Goal: Task Accomplishment & Management: Complete application form

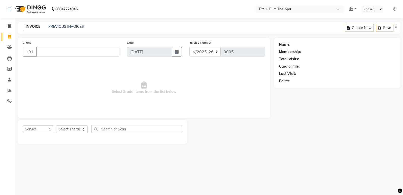
select select "5296"
select select "service"
click at [67, 24] on div "PREVIOUS INVOICES" at bounding box center [66, 26] width 36 height 5
click at [66, 25] on link "PREVIOUS INVOICES" at bounding box center [66, 26] width 36 height 5
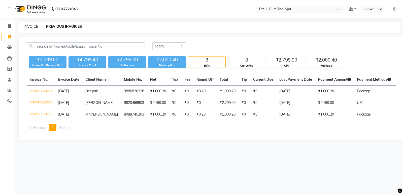
click at [34, 26] on link "INVOICE" at bounding box center [31, 26] width 14 height 5
select select "5296"
select select "service"
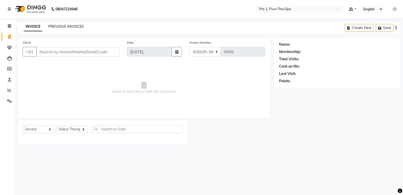
click at [64, 25] on link "PREVIOUS INVOICES" at bounding box center [66, 26] width 36 height 5
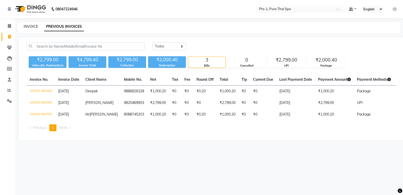
click at [33, 26] on link "INVOICE" at bounding box center [31, 26] width 14 height 5
select select "5296"
select select "service"
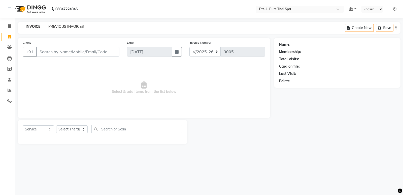
click at [61, 26] on link "PREVIOUS INVOICES" at bounding box center [66, 26] width 36 height 5
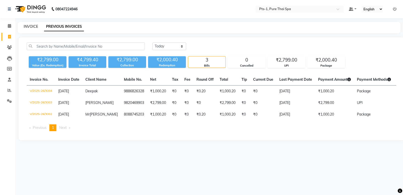
click at [36, 26] on link "INVOICE" at bounding box center [31, 26] width 14 height 5
select select "5296"
select select "service"
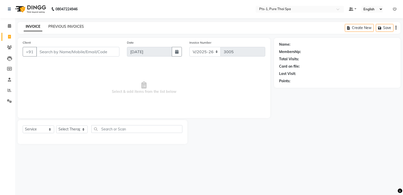
click at [62, 27] on link "PREVIOUS INVOICES" at bounding box center [66, 26] width 36 height 5
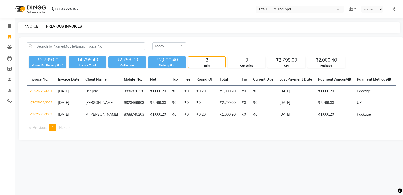
click at [25, 27] on link "INVOICE" at bounding box center [31, 26] width 14 height 5
select select "service"
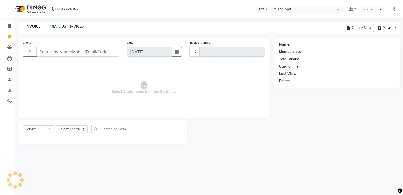
type input "3005"
select select "5296"
click at [57, 26] on link "PREVIOUS INVOICES" at bounding box center [66, 26] width 36 height 5
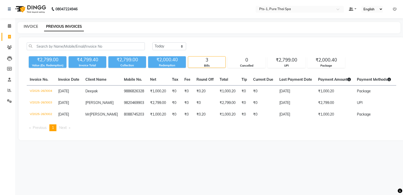
click at [35, 25] on link "INVOICE" at bounding box center [31, 26] width 14 height 5
select select "5296"
select select "service"
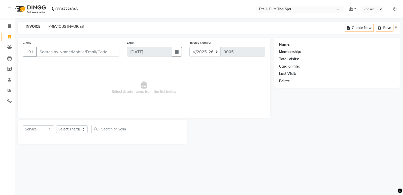
click at [59, 27] on link "PREVIOUS INVOICES" at bounding box center [66, 26] width 36 height 5
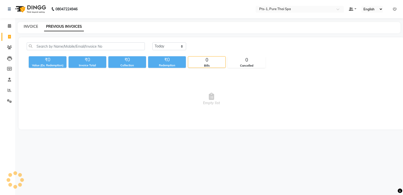
click at [34, 25] on link "INVOICE" at bounding box center [31, 26] width 14 height 5
select select "service"
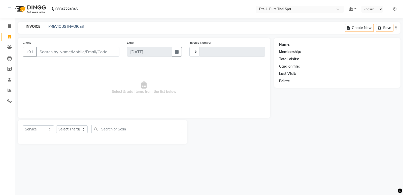
type input "3005"
select select "5296"
click at [63, 26] on link "PREVIOUS INVOICES" at bounding box center [66, 26] width 36 height 5
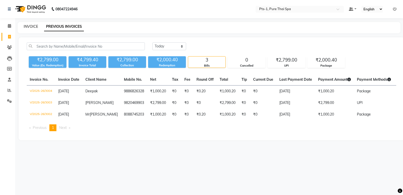
click at [33, 26] on link "INVOICE" at bounding box center [31, 26] width 14 height 5
select select "5296"
select select "service"
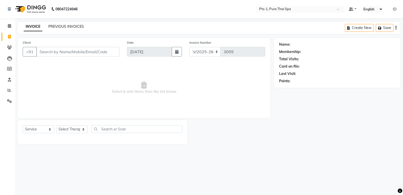
click at [56, 27] on link "PREVIOUS INVOICES" at bounding box center [66, 26] width 36 height 5
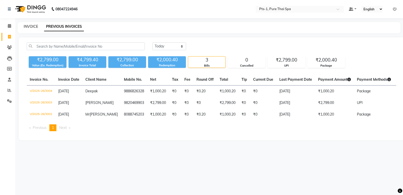
click at [34, 28] on link "INVOICE" at bounding box center [31, 26] width 14 height 5
select select "5296"
select select "service"
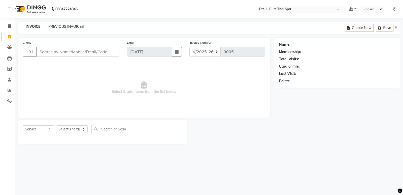
click at [67, 26] on link "PREVIOUS INVOICES" at bounding box center [66, 26] width 36 height 5
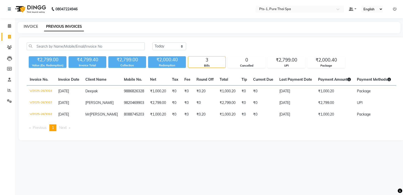
click at [30, 27] on link "INVOICE" at bounding box center [31, 26] width 14 height 5
select select "5296"
select select "service"
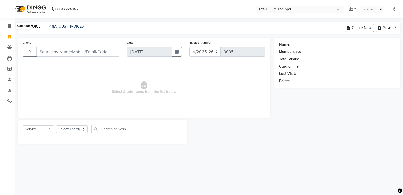
click at [10, 27] on icon at bounding box center [9, 26] width 3 height 4
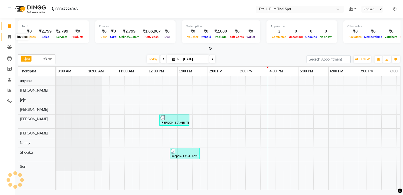
click at [10, 36] on icon at bounding box center [9, 37] width 3 height 4
select select "service"
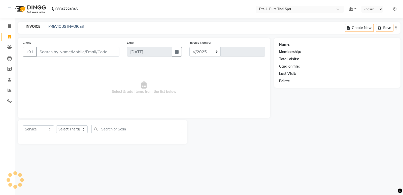
select select "5296"
type input "3005"
click at [75, 25] on link "PREVIOUS INVOICES" at bounding box center [66, 26] width 36 height 5
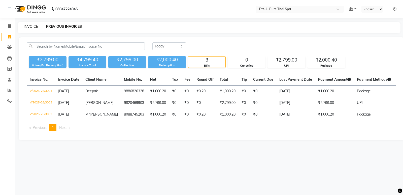
click at [31, 28] on link "INVOICE" at bounding box center [31, 26] width 14 height 5
select select "5296"
select select "service"
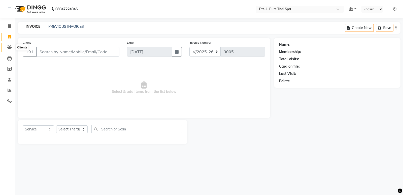
click at [11, 50] on span at bounding box center [9, 48] width 9 height 6
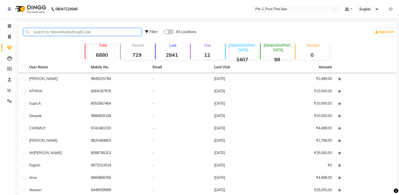
click at [44, 33] on input "text" at bounding box center [82, 32] width 118 height 8
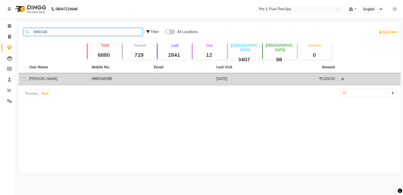
type input "9980046"
click at [121, 76] on td "9980046588" at bounding box center [120, 79] width 62 height 12
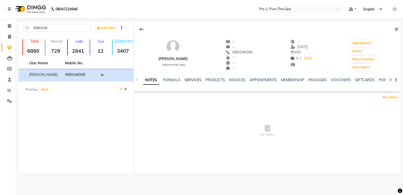
click at [193, 79] on link "SERVICES" at bounding box center [192, 80] width 17 height 5
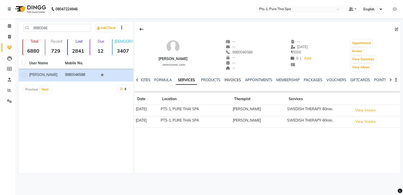
click at [229, 80] on link "INVOICES" at bounding box center [232, 80] width 17 height 5
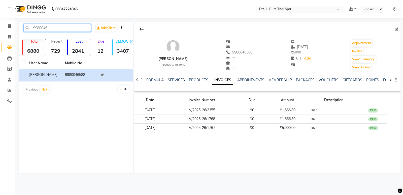
drag, startPoint x: 38, startPoint y: 29, endPoint x: 14, endPoint y: 30, distance: 24.2
click at [12, 30] on app-home "08047224946 Select Location × Pts-1, Pure Thai Spa Default Panel My Panel Engli…" at bounding box center [201, 90] width 403 height 181
click at [10, 36] on icon at bounding box center [9, 37] width 3 height 4
select select "service"
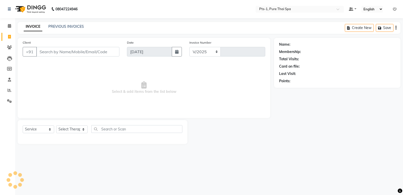
select select "5296"
type input "3005"
click at [49, 52] on input "Client" at bounding box center [77, 52] width 83 height 10
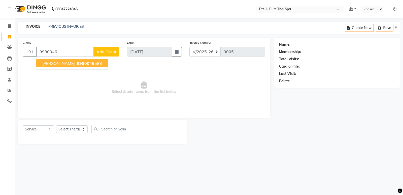
click at [51, 63] on span "[PERSON_NAME]" at bounding box center [58, 63] width 32 height 5
type input "9980046588"
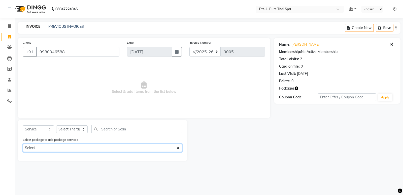
click at [69, 150] on select "Select PTS PACKAGE (5K) 3 SERVICES WITH STEAM" at bounding box center [103, 148] width 160 height 8
select select "1: Object"
click at [23, 144] on select "Select PTS PACKAGE (5K) 3 SERVICES WITH STEAM" at bounding box center [103, 148] width 160 height 8
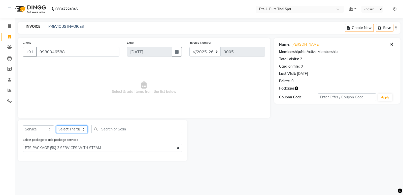
click at [63, 129] on select "Select Therapist [PERSON_NAME] anyone Babu Bela Gia Jeje [PERSON_NAME] [PERSON_…" at bounding box center [71, 129] width 31 height 8
select select "85045"
click at [56, 125] on select "Select Therapist [PERSON_NAME] anyone Babu Bela Gia Jeje [PERSON_NAME] [PERSON_…" at bounding box center [71, 129] width 31 height 8
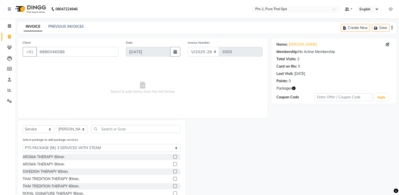
click at [173, 172] on label at bounding box center [175, 171] width 4 height 4
click at [173, 172] on input "checkbox" at bounding box center [174, 171] width 3 height 3
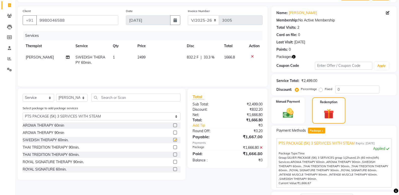
scroll to position [73, 0]
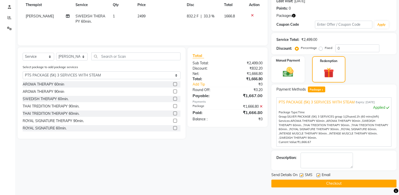
checkbox input "false"
click at [301, 174] on label at bounding box center [302, 175] width 4 height 4
click at [301, 174] on input "checkbox" at bounding box center [301, 175] width 3 height 3
checkbox input "false"
click at [320, 175] on label at bounding box center [319, 175] width 4 height 4
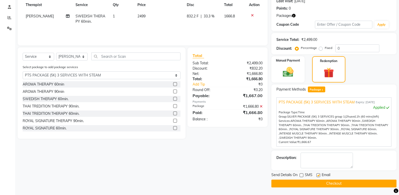
click at [320, 175] on input "checkbox" at bounding box center [318, 175] width 3 height 3
checkbox input "false"
click at [319, 164] on textarea at bounding box center [327, 160] width 52 height 16
type textarea "1023"
click at [309, 181] on button "Checkout" at bounding box center [333, 183] width 125 height 8
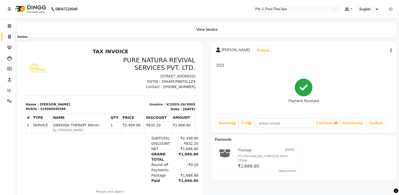
drag, startPoint x: 9, startPoint y: 38, endPoint x: 12, endPoint y: 38, distance: 3.3
click at [9, 38] on icon at bounding box center [9, 37] width 3 height 4
select select "5296"
select select "service"
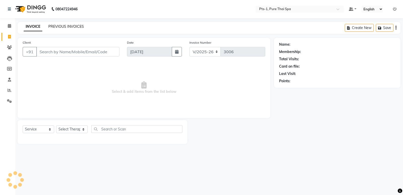
click at [52, 26] on link "PREVIOUS INVOICES" at bounding box center [66, 26] width 36 height 5
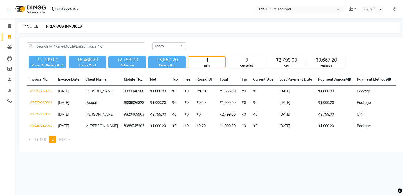
click at [32, 27] on link "INVOICE" at bounding box center [31, 26] width 14 height 5
select select "5296"
select select "service"
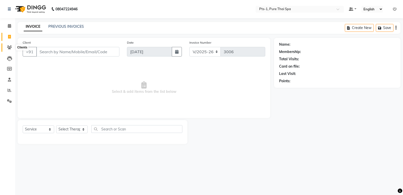
click at [10, 45] on icon at bounding box center [9, 47] width 5 height 4
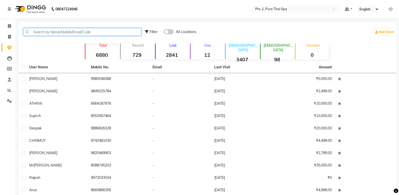
click at [46, 31] on input "text" at bounding box center [82, 32] width 118 height 8
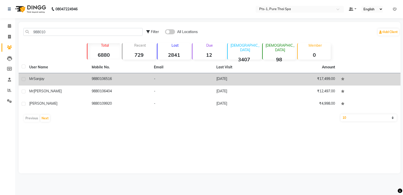
click at [94, 81] on td "9880106516" at bounding box center [120, 79] width 62 height 12
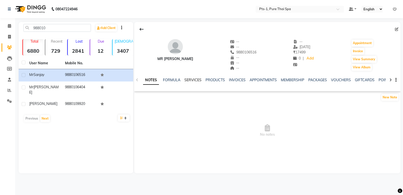
click at [196, 80] on link "SERVICES" at bounding box center [192, 80] width 17 height 5
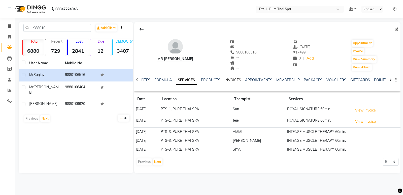
click at [226, 79] on link "INVOICES" at bounding box center [232, 80] width 17 height 5
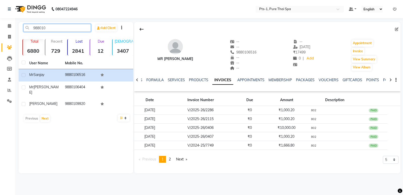
click at [55, 29] on input "988010" at bounding box center [56, 28] width 67 height 8
drag, startPoint x: 57, startPoint y: 29, endPoint x: 0, endPoint y: 36, distance: 57.9
click at [0, 36] on app-home "08047224946 Select Location × Pts-1, Pure Thai Spa Default Panel My Panel Engli…" at bounding box center [201, 90] width 403 height 181
type input "98801065"
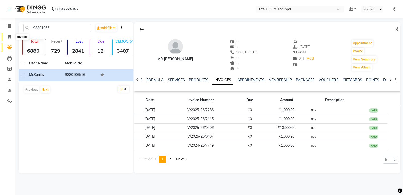
drag, startPoint x: 8, startPoint y: 37, endPoint x: 12, endPoint y: 37, distance: 3.8
click at [8, 37] on icon at bounding box center [9, 37] width 3 height 4
select select "service"
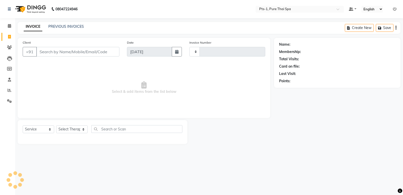
type input "3006"
select select "5296"
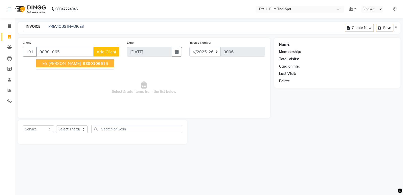
click at [83, 62] on span "98801065" at bounding box center [93, 63] width 20 height 5
type input "9880106516"
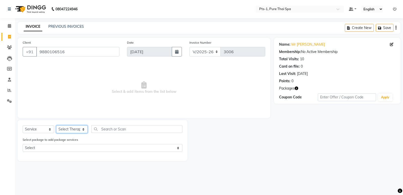
click at [67, 130] on select "Select Therapist [PERSON_NAME] anyone Babu Bela Gia Jeje [PERSON_NAME] [PERSON_…" at bounding box center [71, 129] width 31 height 8
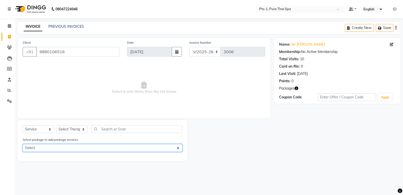
click at [73, 146] on select "Select PTS PACKAGE (10K) 10 SERVICES" at bounding box center [103, 148] width 160 height 8
select select "1: Object"
click at [23, 144] on select "Select PTS PACKAGE (10K) 10 SERVICES" at bounding box center [103, 148] width 160 height 8
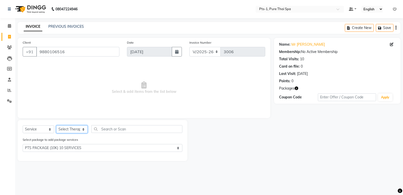
click at [65, 132] on select "Select Therapist [PERSON_NAME] anyone Babu Bela Gia Jeje [PERSON_NAME] [PERSON_…" at bounding box center [71, 129] width 31 height 8
select select "80827"
click at [56, 125] on select "Select Therapist [PERSON_NAME] anyone Babu Bela Gia Jeje [PERSON_NAME] [PERSON_…" at bounding box center [71, 129] width 31 height 8
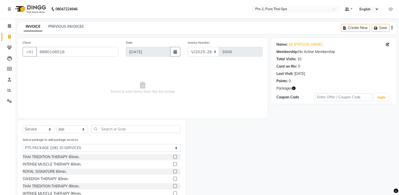
click at [173, 163] on label at bounding box center [175, 164] width 4 height 4
click at [173, 163] on input "checkbox" at bounding box center [174, 163] width 3 height 3
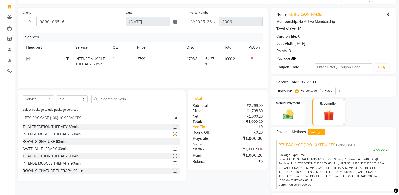
scroll to position [73, 0]
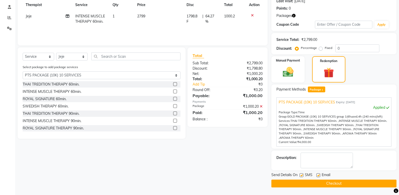
checkbox input "false"
click at [302, 175] on label at bounding box center [302, 175] width 4 height 4
click at [302, 175] on input "checkbox" at bounding box center [301, 175] width 3 height 3
checkbox input "false"
click at [318, 176] on label at bounding box center [319, 175] width 4 height 4
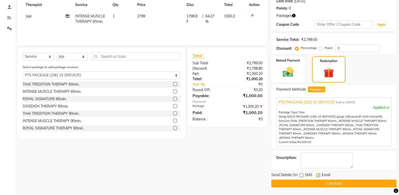
click at [318, 176] on input "checkbox" at bounding box center [318, 175] width 3 height 3
checkbox input "false"
click at [320, 165] on textarea at bounding box center [327, 160] width 52 height 16
type textarea "802"
click at [320, 183] on button "Checkout" at bounding box center [333, 183] width 125 height 8
